Goal: Task Accomplishment & Management: Complete application form

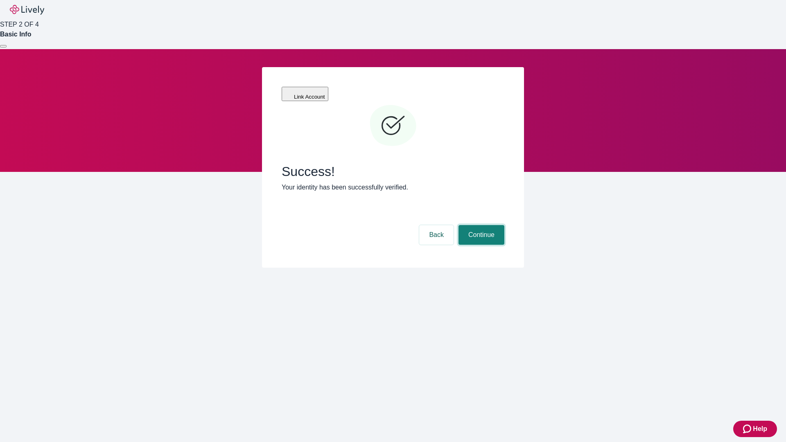
click at [480, 225] on button "Continue" at bounding box center [482, 235] width 46 height 20
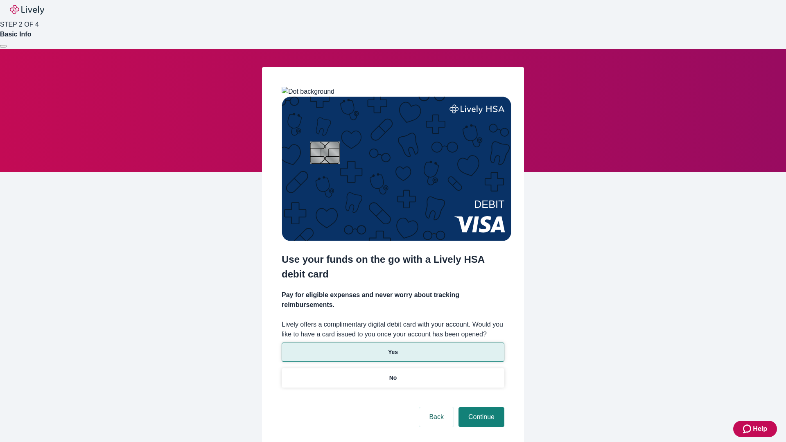
click at [393, 348] on p "Yes" at bounding box center [393, 352] width 10 height 9
click at [480, 407] on button "Continue" at bounding box center [482, 417] width 46 height 20
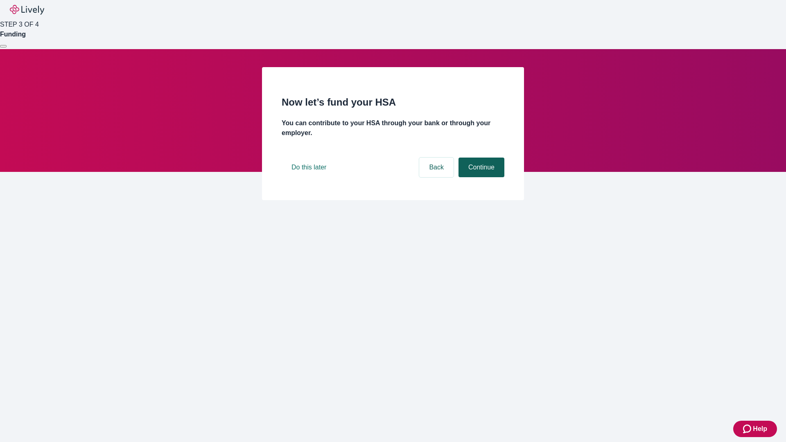
click at [480, 177] on button "Continue" at bounding box center [482, 168] width 46 height 20
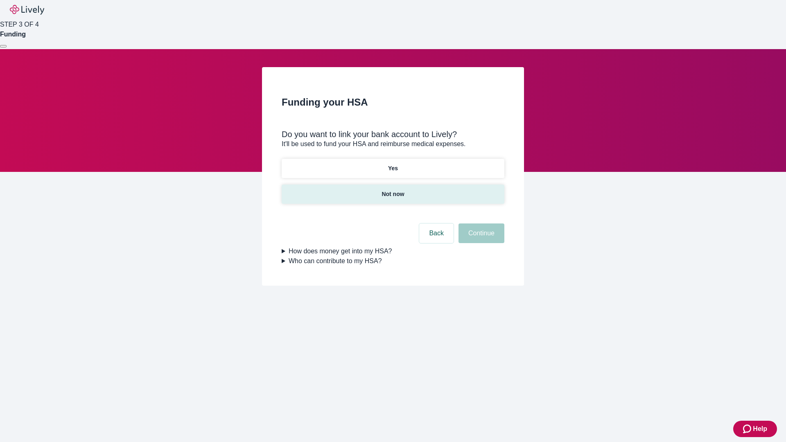
click at [393, 190] on p "Not now" at bounding box center [393, 194] width 23 height 9
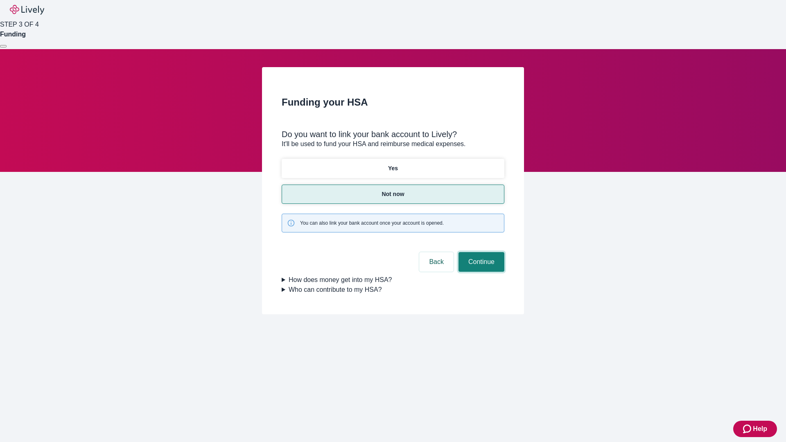
click at [480, 252] on button "Continue" at bounding box center [482, 262] width 46 height 20
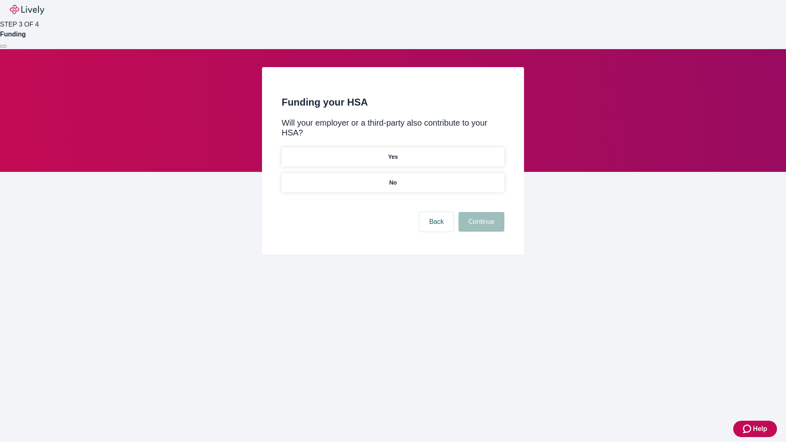
click at [393, 178] on p "No" at bounding box center [393, 182] width 8 height 9
click at [480, 212] on button "Continue" at bounding box center [482, 222] width 46 height 20
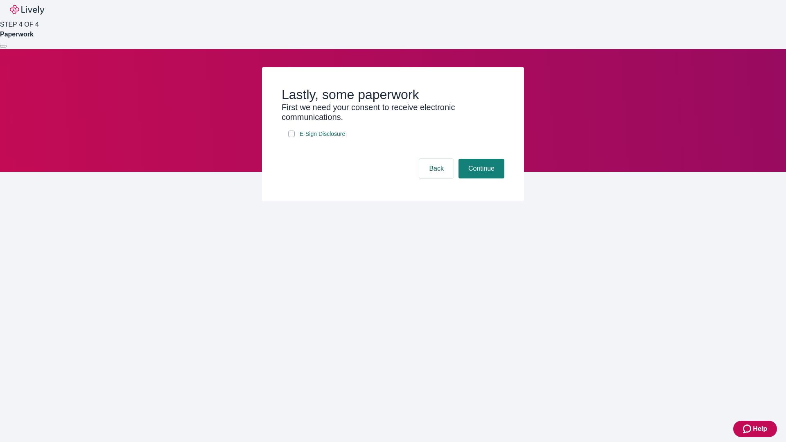
click at [291, 137] on input "E-Sign Disclosure" at bounding box center [291, 134] width 7 height 7
checkbox input "true"
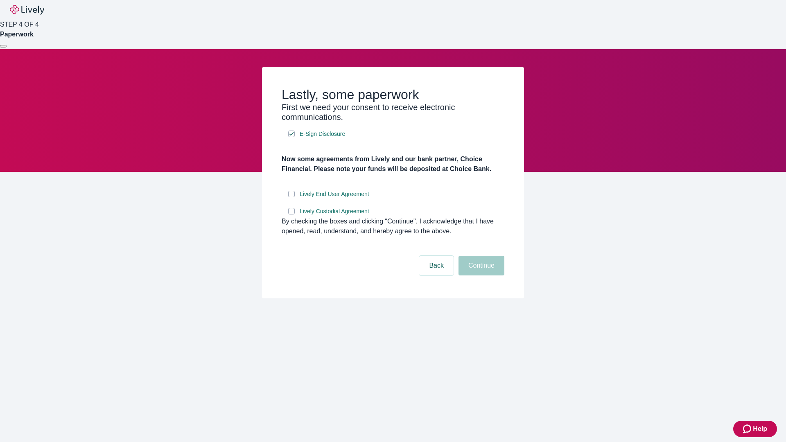
click at [291, 197] on input "Lively End User Agreement" at bounding box center [291, 194] width 7 height 7
checkbox input "true"
click at [291, 215] on input "Lively Custodial Agreement" at bounding box center [291, 211] width 7 height 7
checkbox input "true"
click at [480, 276] on button "Continue" at bounding box center [482, 266] width 46 height 20
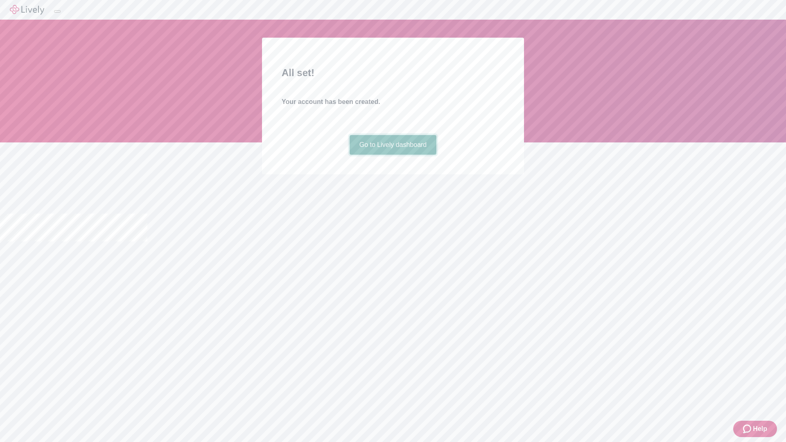
click at [393, 155] on link "Go to Lively dashboard" at bounding box center [393, 145] width 87 height 20
